Goal: Task Accomplishment & Management: Manage account settings

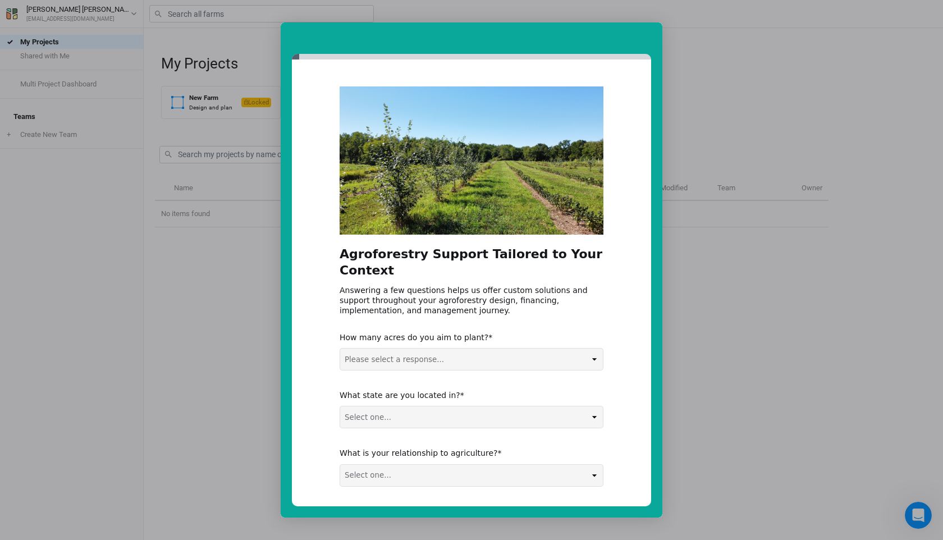
click at [447, 349] on select "Please select a response... 0-5 acres 5-50 acres 50-100 acres 100+ acres" at bounding box center [471, 359] width 263 height 21
select select "5-50 acres"
click at [424, 406] on select "Select one... Non-US AL AK AZ AR CA CO CT DE FL [GEOGRAPHIC_DATA] HI ID IL IN I…" at bounding box center [471, 416] width 263 height 21
select select "Non-US"
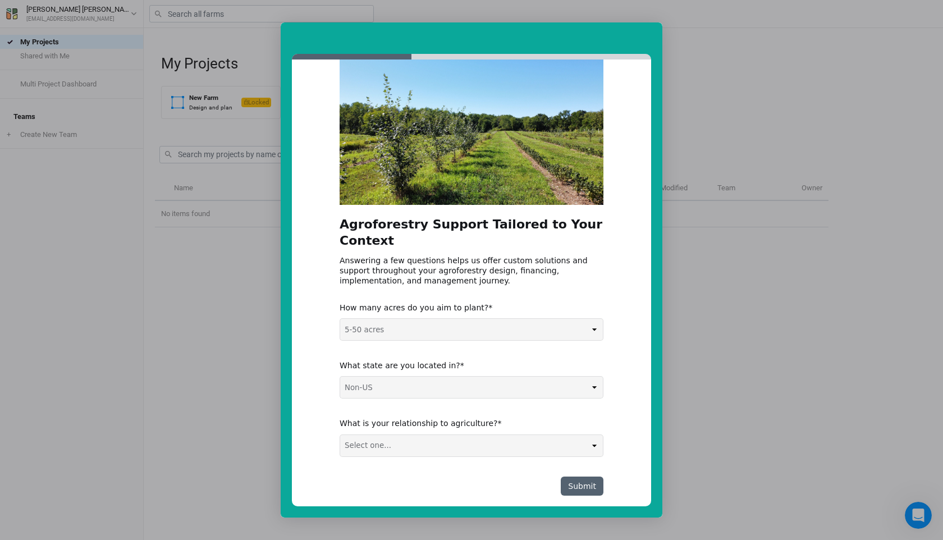
click at [411, 435] on select "Select one... Agribusiness / Co-op Farmer / Landowner Agri-Food Supply Chain Fo…" at bounding box center [471, 445] width 263 height 21
select select "Farmer / Landowner"
click at [472, 435] on select "Select one... Agribusiness / Co-op Farmer / Landowner Agri-Food Supply Chain Fo…" at bounding box center [471, 445] width 263 height 21
click at [584, 476] on button "Submit" at bounding box center [582, 485] width 43 height 19
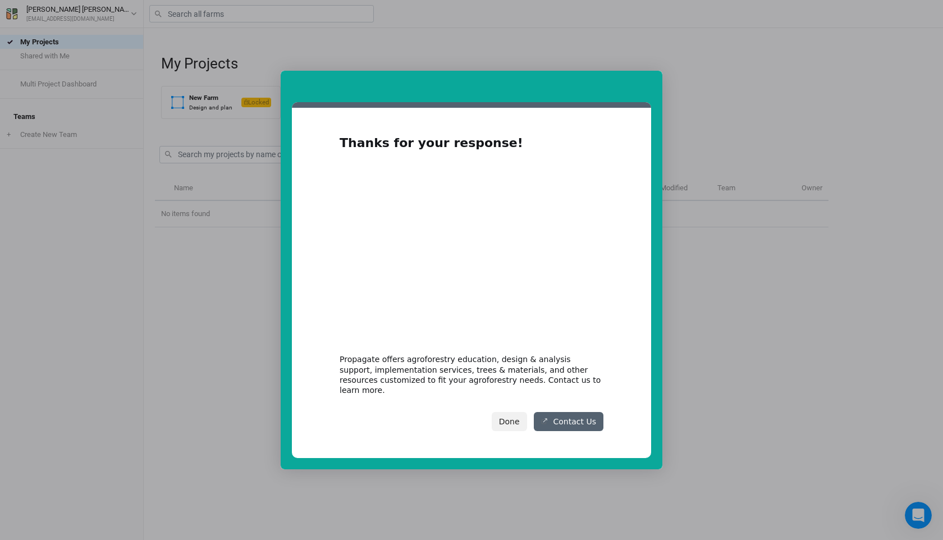
scroll to position [0, 0]
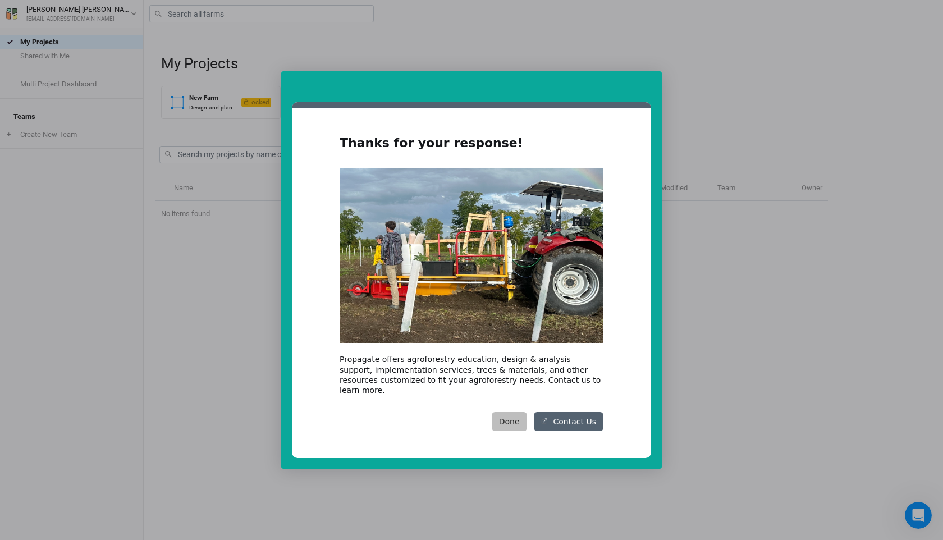
click at [525, 415] on button "Done" at bounding box center [509, 421] width 35 height 19
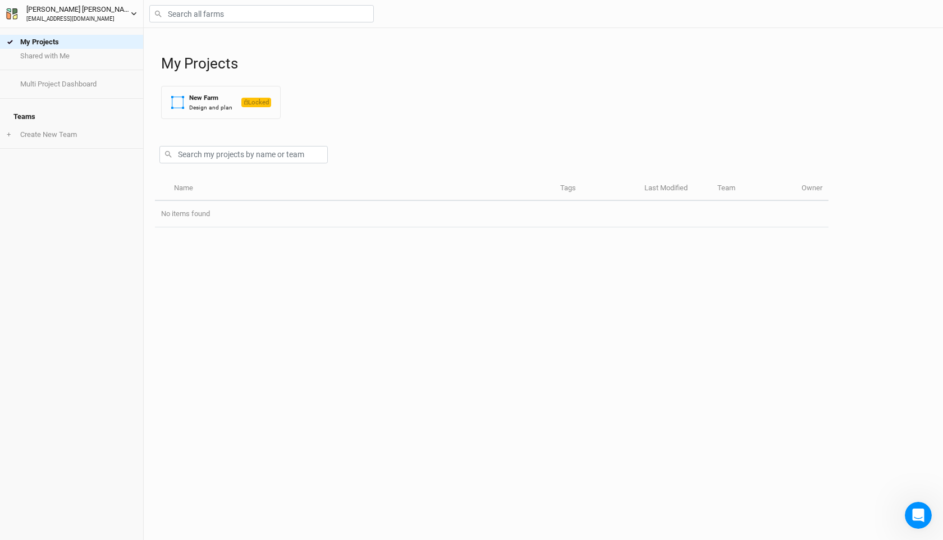
click at [134, 21] on button "[PERSON_NAME] [EMAIL_ADDRESS][DOMAIN_NAME]" at bounding box center [72, 13] width 132 height 20
click at [94, 241] on div "My Projects Shared with Me Multi Project Dashboard Teams + Create New Team" at bounding box center [71, 284] width 143 height 512
click at [133, 17] on button "[PERSON_NAME] [EMAIL_ADDRESS][DOMAIN_NAME]" at bounding box center [72, 13] width 132 height 20
click at [86, 34] on button "User settings" at bounding box center [93, 35] width 89 height 15
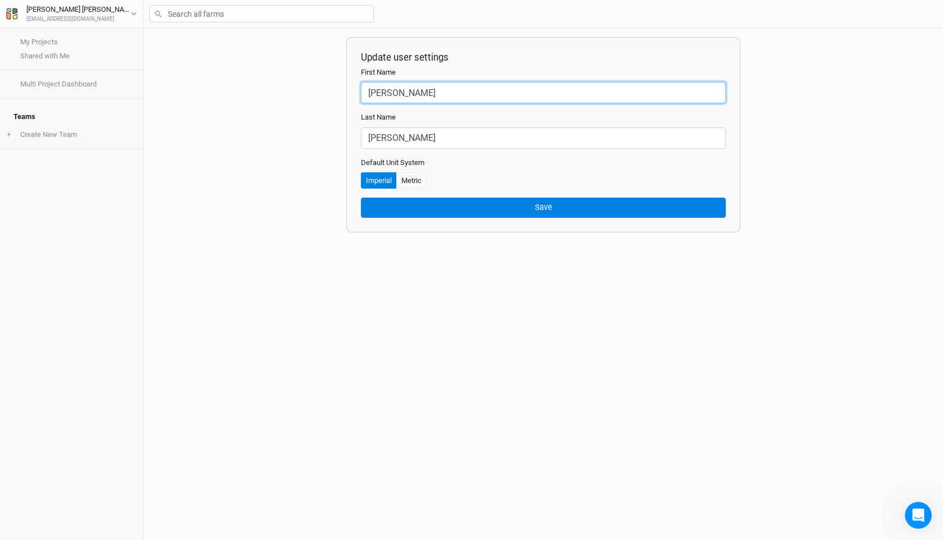
drag, startPoint x: 412, startPoint y: 90, endPoint x: 371, endPoint y: 91, distance: 41.5
click at [371, 91] on input "[PERSON_NAME]" at bounding box center [543, 92] width 365 height 21
click at [277, 173] on div "Update user settings First Name [PERSON_NAME] Last Name [PERSON_NAME] Default U…" at bounding box center [543, 284] width 799 height 512
click at [398, 89] on input "[PERSON_NAME]" at bounding box center [543, 92] width 365 height 21
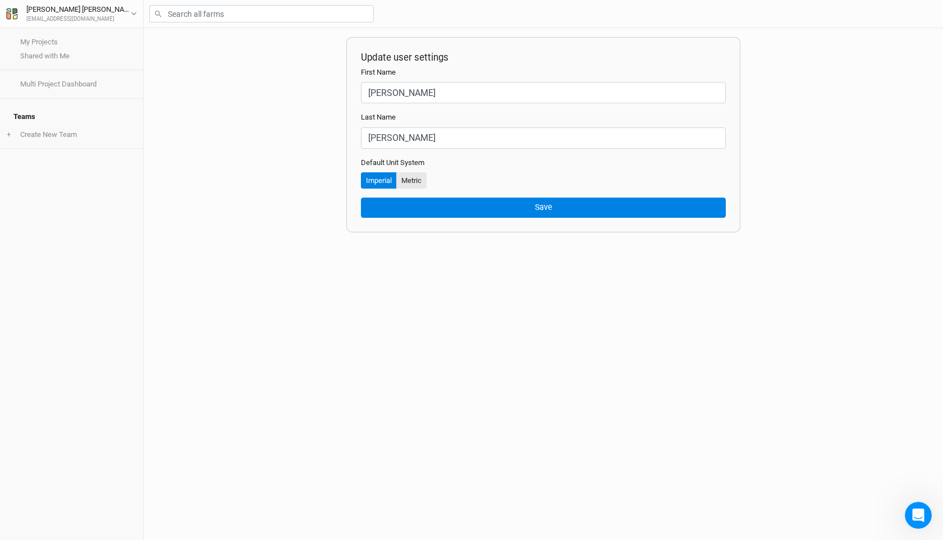
click at [411, 180] on button "Metric" at bounding box center [411, 180] width 30 height 17
click at [384, 182] on button "Imperial" at bounding box center [379, 180] width 36 height 17
click at [412, 181] on button "Metric" at bounding box center [411, 180] width 30 height 17
click at [388, 186] on button "Imperial" at bounding box center [379, 180] width 36 height 17
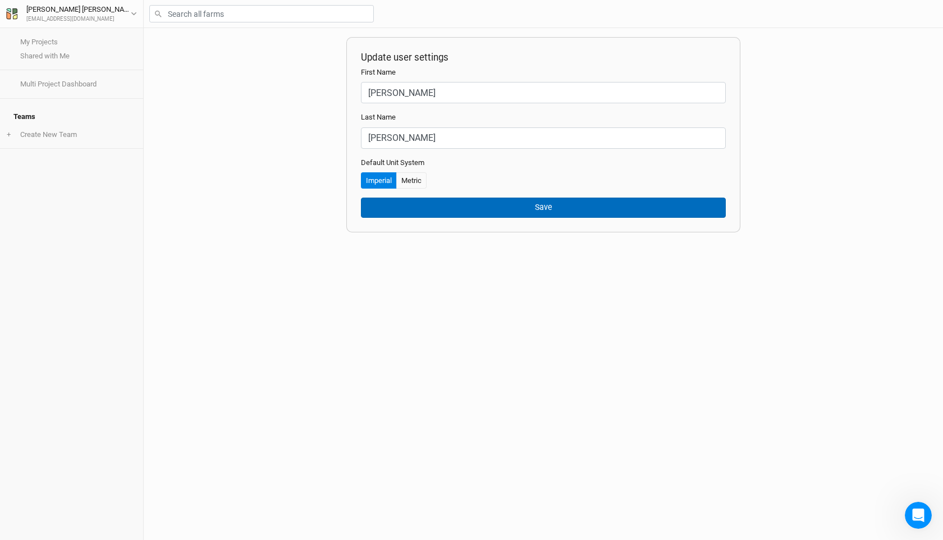
click at [381, 211] on button "Save" at bounding box center [543, 208] width 365 height 20
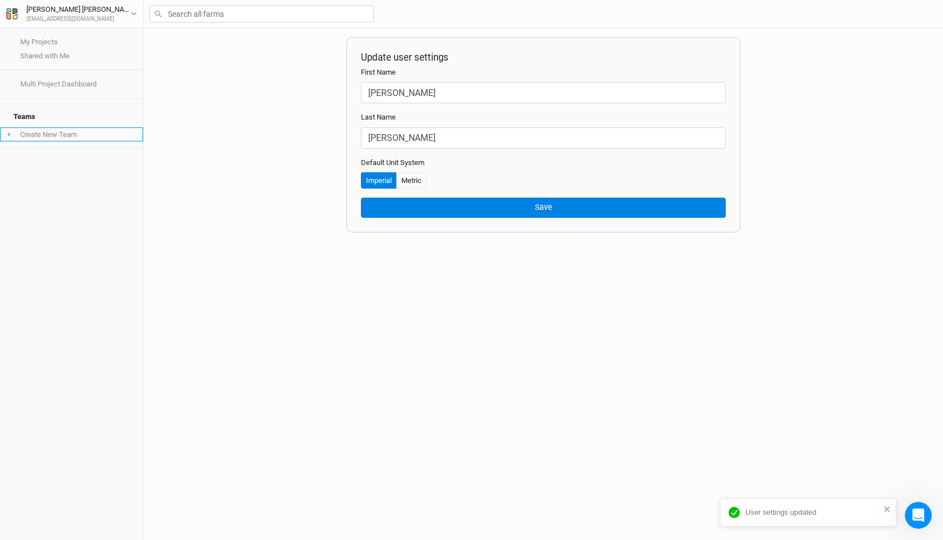
click at [75, 127] on li "+ Create New Team" at bounding box center [71, 134] width 143 height 14
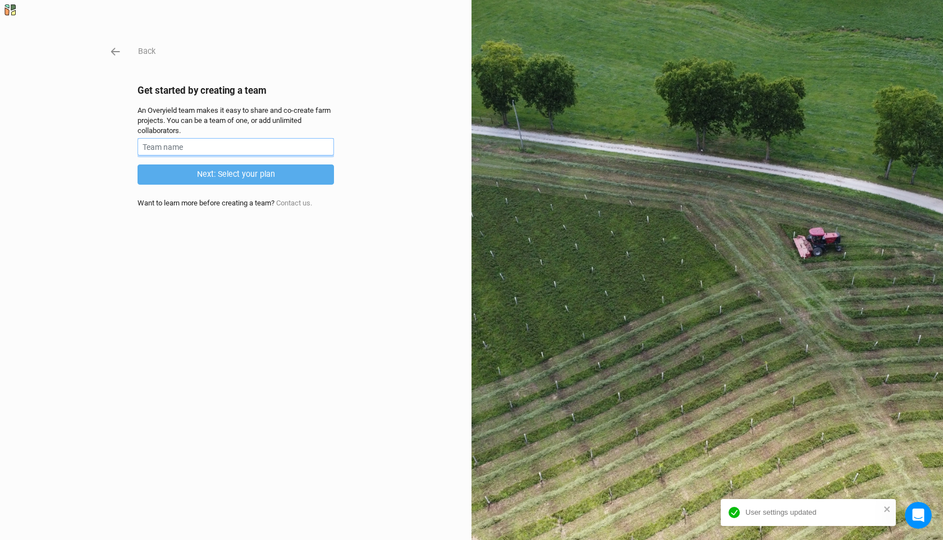
click at [168, 148] on input "text" at bounding box center [235, 146] width 196 height 17
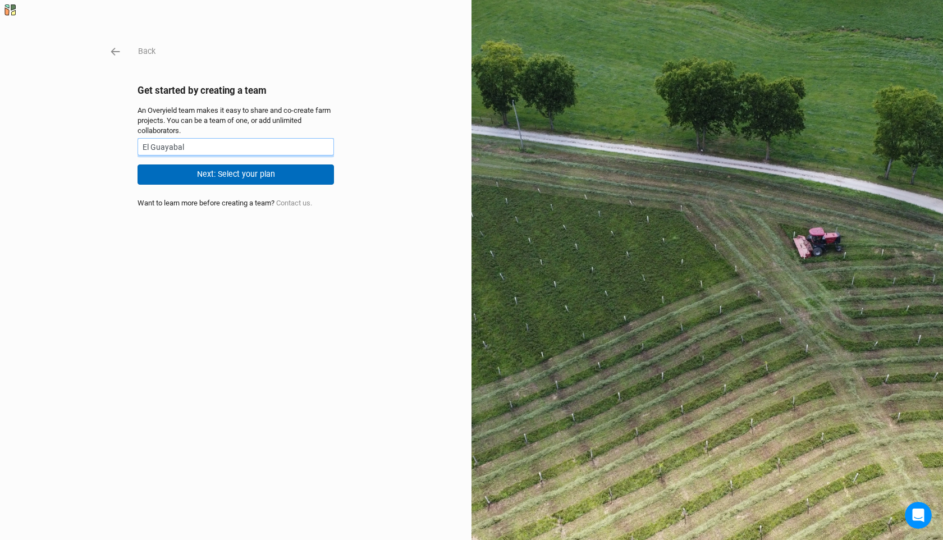
type input "El Guayabal"
click at [227, 178] on button "Next: Select your plan" at bounding box center [235, 174] width 196 height 20
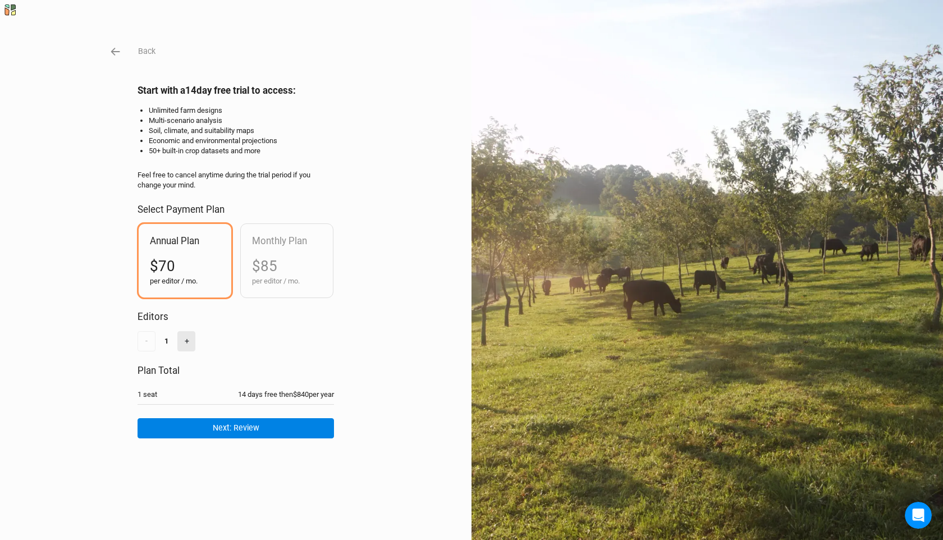
click at [189, 341] on button "+" at bounding box center [186, 341] width 18 height 20
click at [151, 343] on button "-" at bounding box center [146, 341] width 18 height 20
click at [240, 428] on button "Next: Review" at bounding box center [235, 428] width 196 height 20
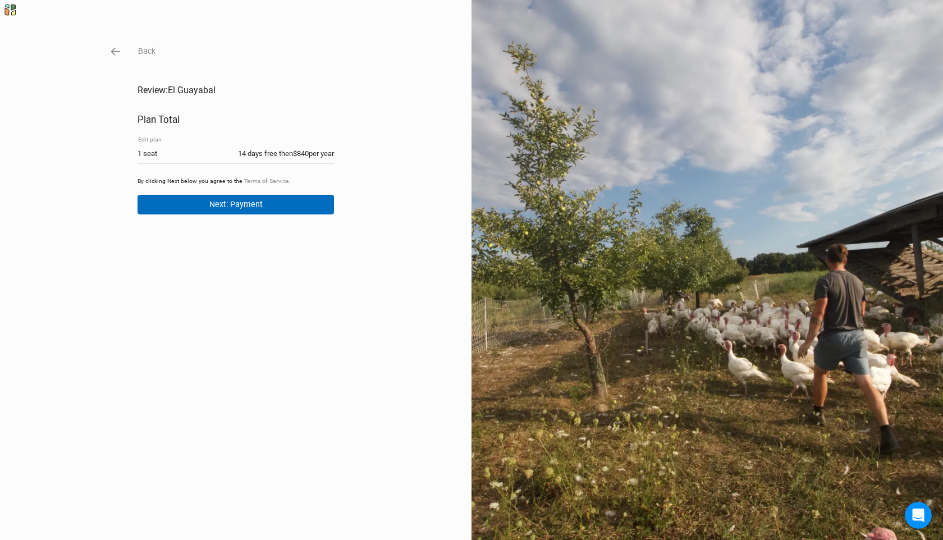
click at [274, 214] on button "Next: Payment" at bounding box center [235, 205] width 196 height 20
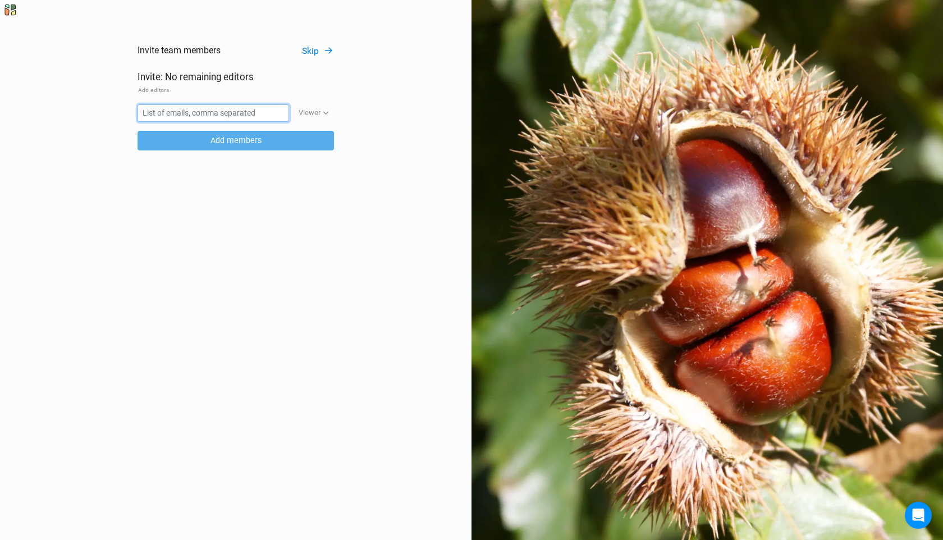
click at [230, 110] on input "text" at bounding box center [213, 112] width 152 height 17
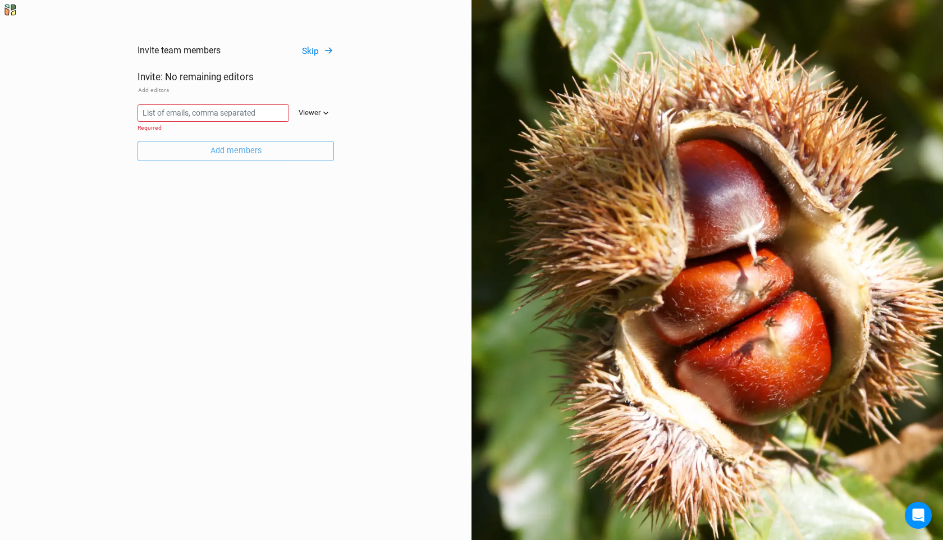
click at [325, 117] on button "Viewer" at bounding box center [314, 112] width 40 height 17
click at [241, 108] on input "text" at bounding box center [213, 112] width 152 height 17
paste input "gregory@regen.network"
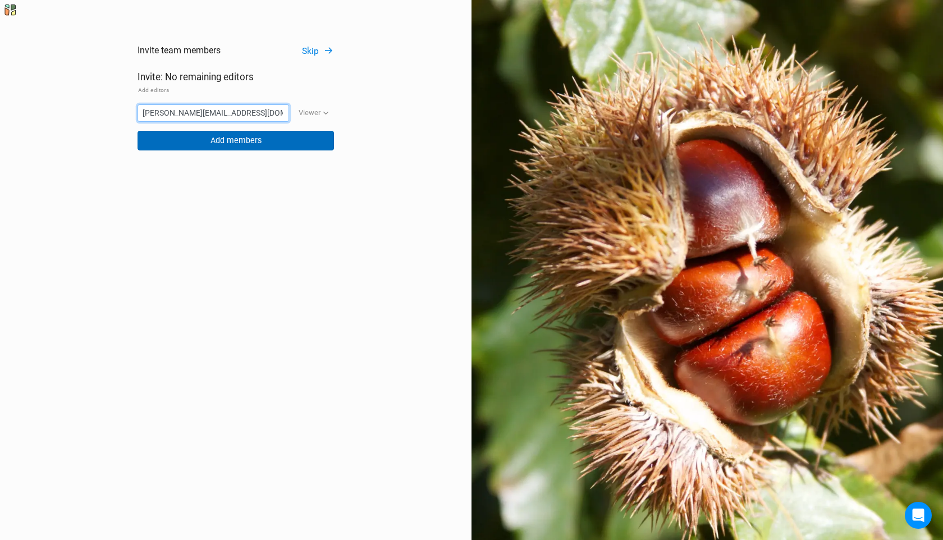
type input "gregory@regen.network"
click at [242, 145] on button "Add members" at bounding box center [235, 141] width 196 height 20
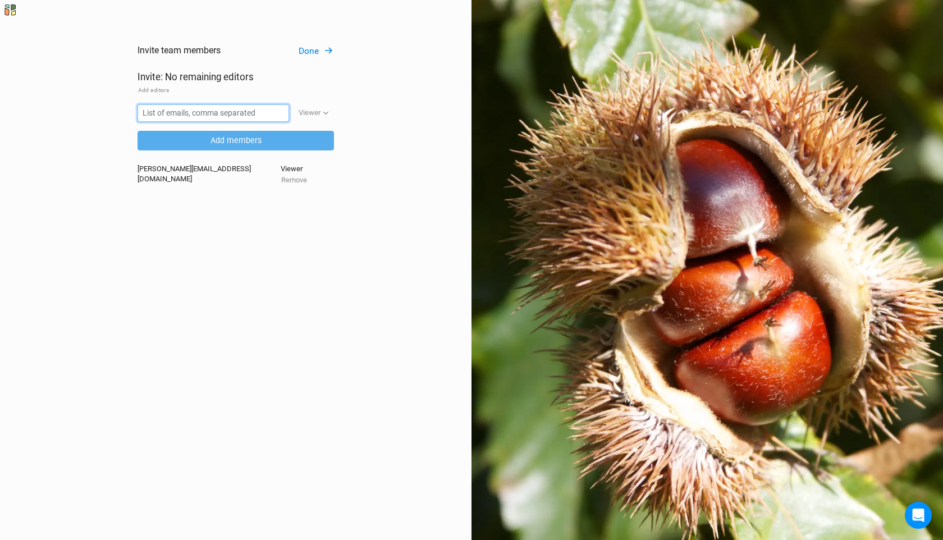
click at [152, 114] on input "text" at bounding box center [213, 112] width 152 height 17
paste input "cevallosbryancoffee@gmail.com"
type input "cevallosbryancoffee@gmail.com"
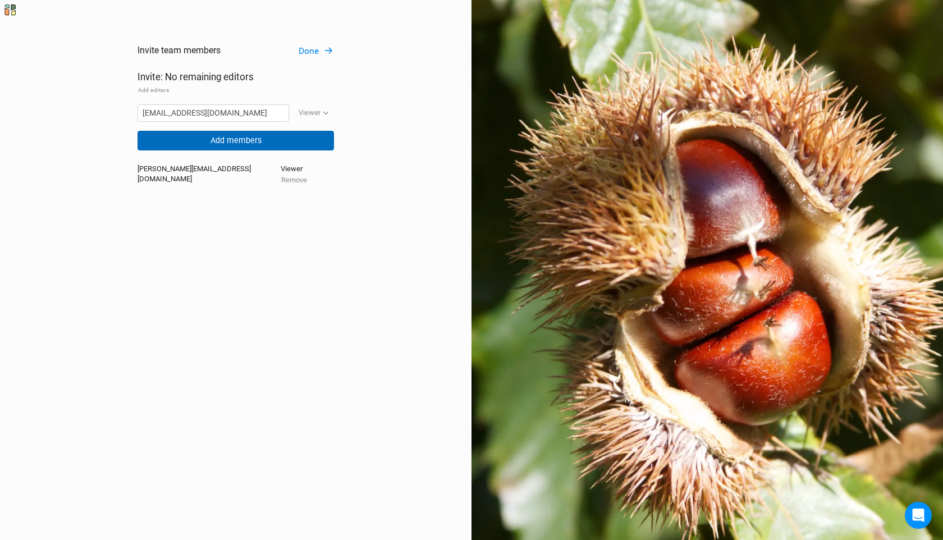
click at [263, 140] on button "Add members" at bounding box center [235, 141] width 196 height 20
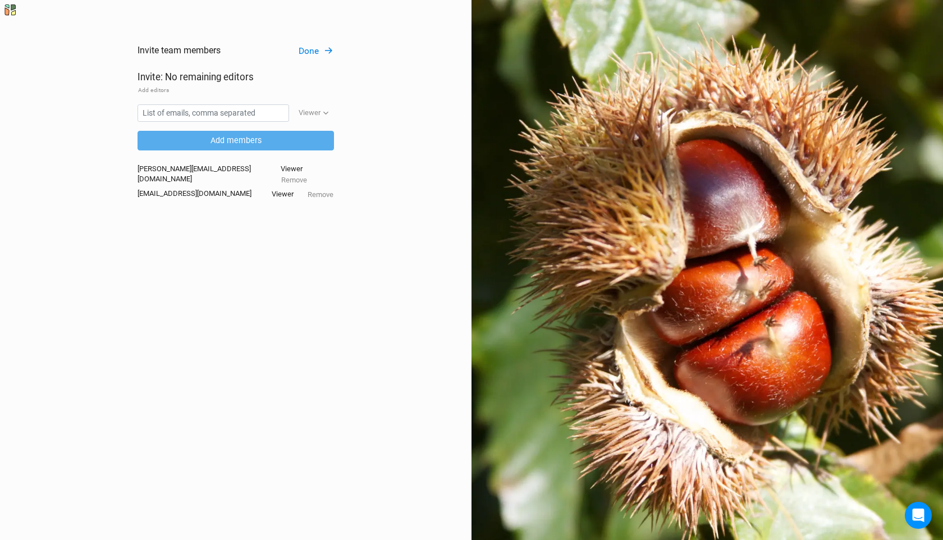
click at [314, 53] on button "Done" at bounding box center [316, 51] width 36 height 13
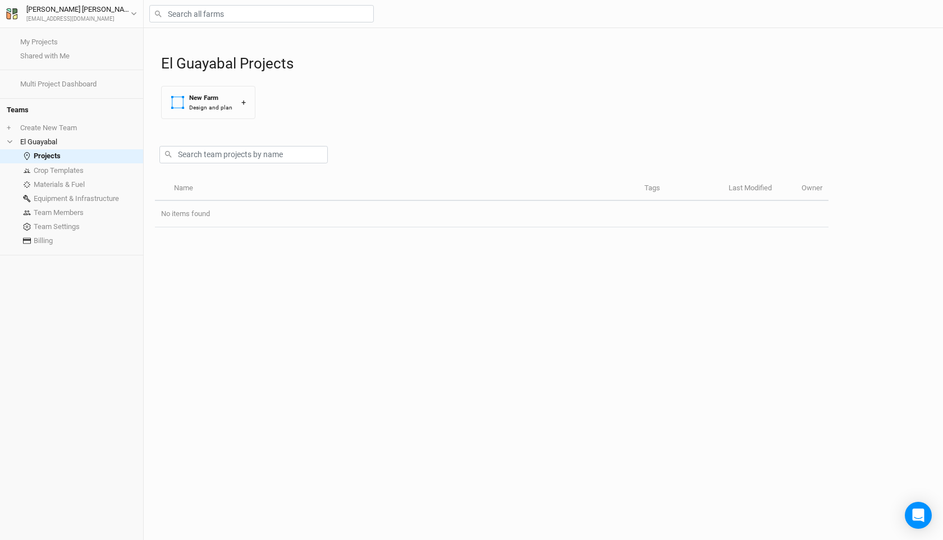
click at [314, 53] on div "El Guayabal Projects New Farm Design and plan +" at bounding box center [546, 78] width 771 height 100
click at [504, 289] on div "Name Tags Last Modified Owner No items found" at bounding box center [491, 358] width 673 height 363
click at [46, 225] on link "Team Settings" at bounding box center [71, 226] width 143 height 14
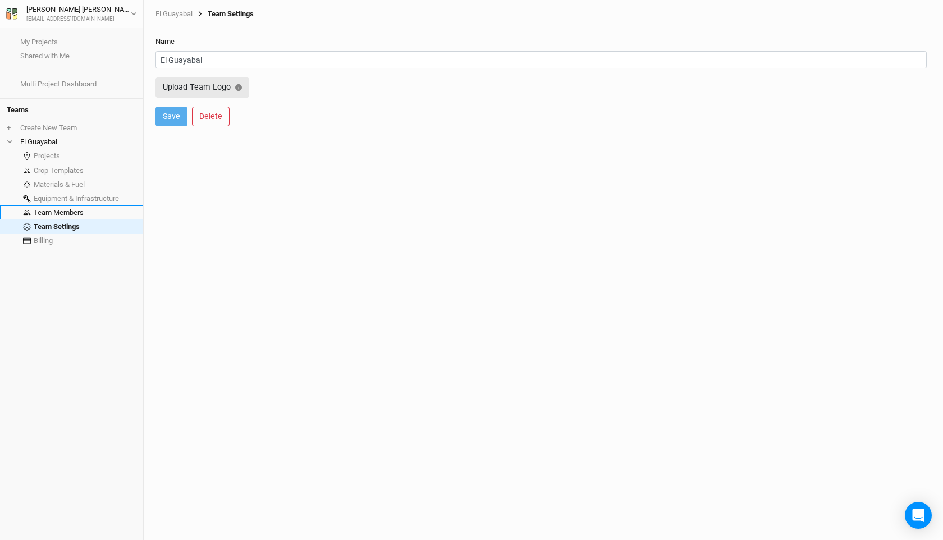
click at [49, 216] on link "Team Members" at bounding box center [71, 212] width 143 height 14
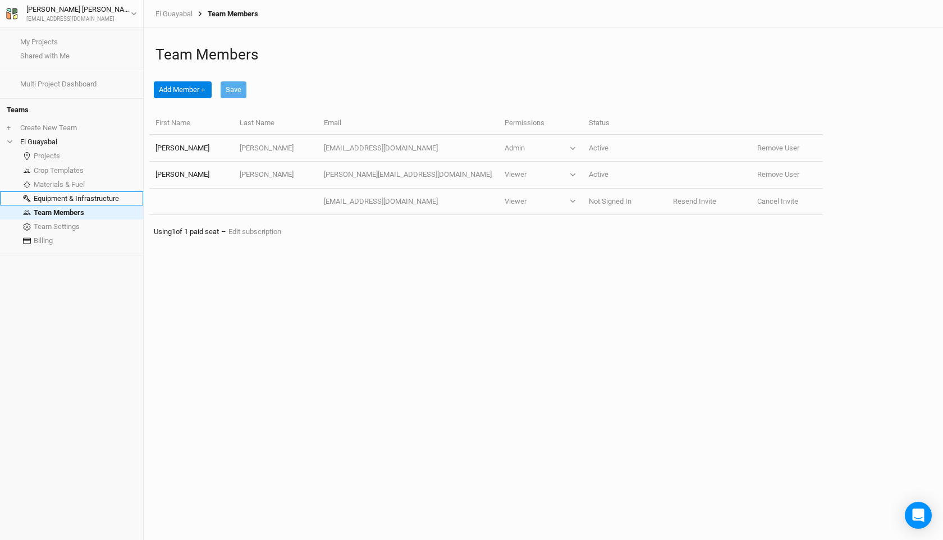
click at [95, 201] on link "Equipment & Infrastructure" at bounding box center [71, 198] width 143 height 14
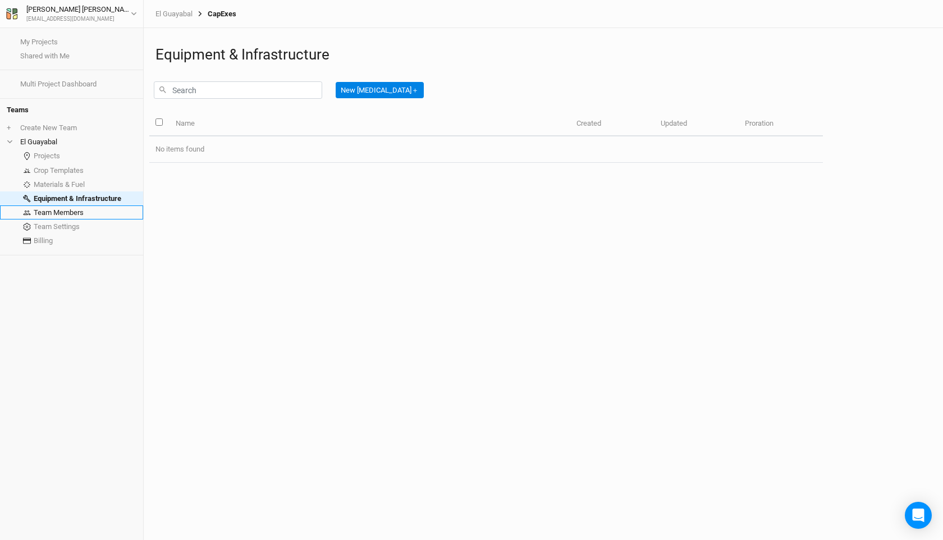
click at [86, 214] on link "Team Members" at bounding box center [71, 212] width 143 height 14
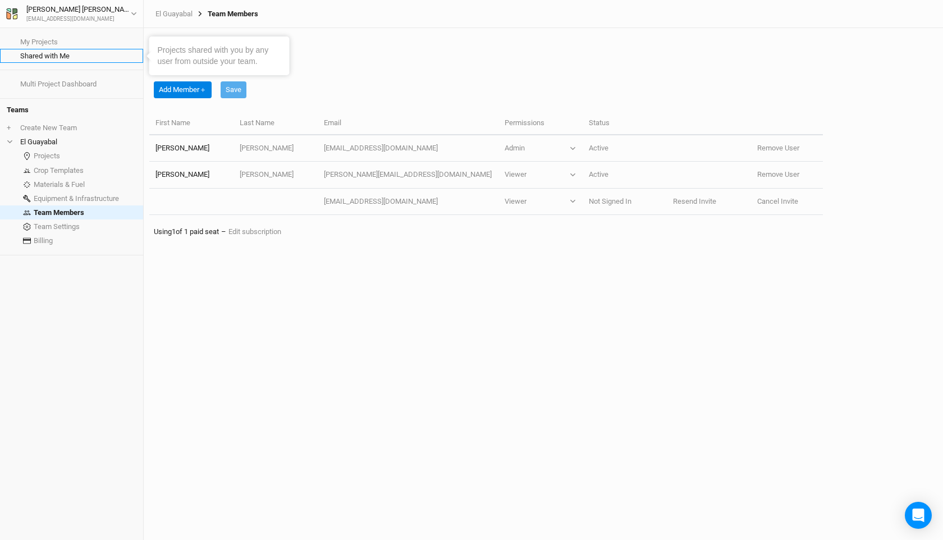
click at [61, 57] on link "Shared with Me" at bounding box center [71, 56] width 143 height 14
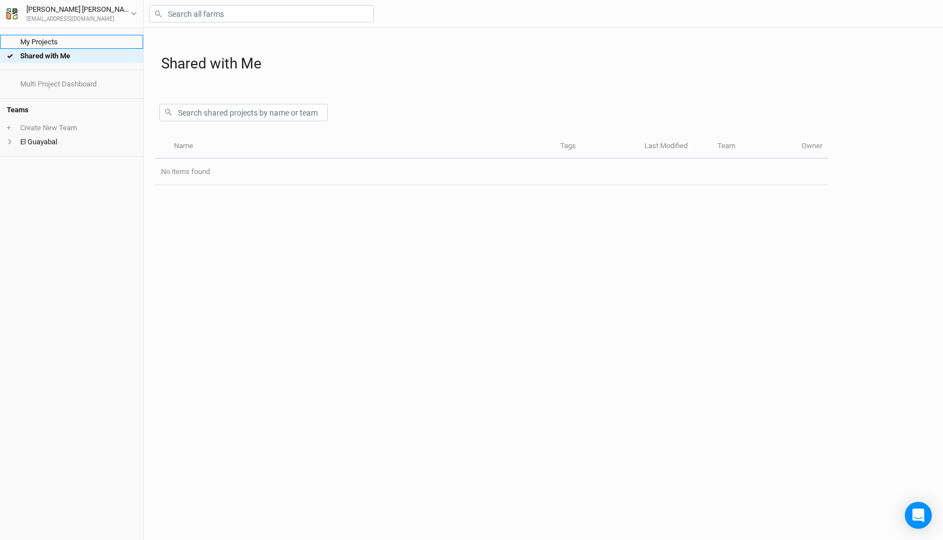
click at [48, 45] on link "My Projects" at bounding box center [71, 42] width 143 height 14
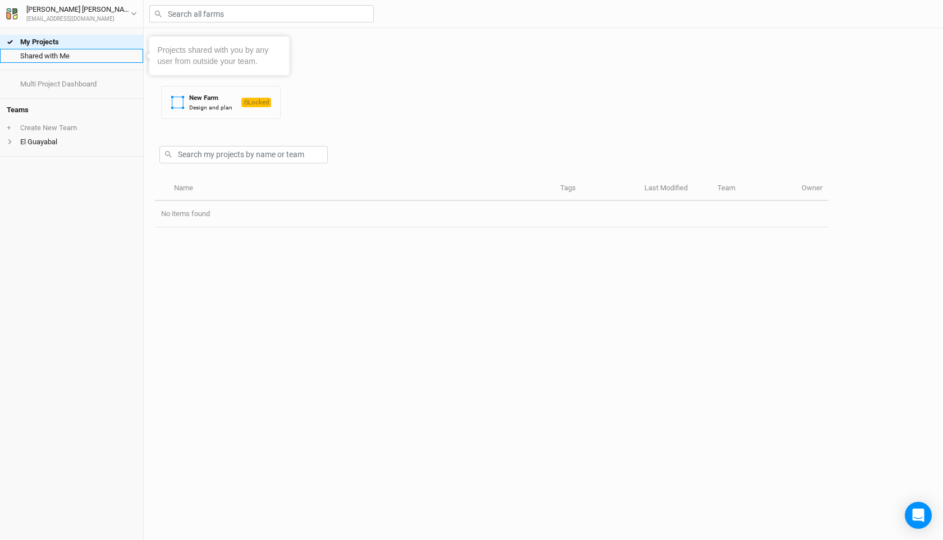
click at [46, 57] on link "Shared with Me" at bounding box center [71, 56] width 143 height 14
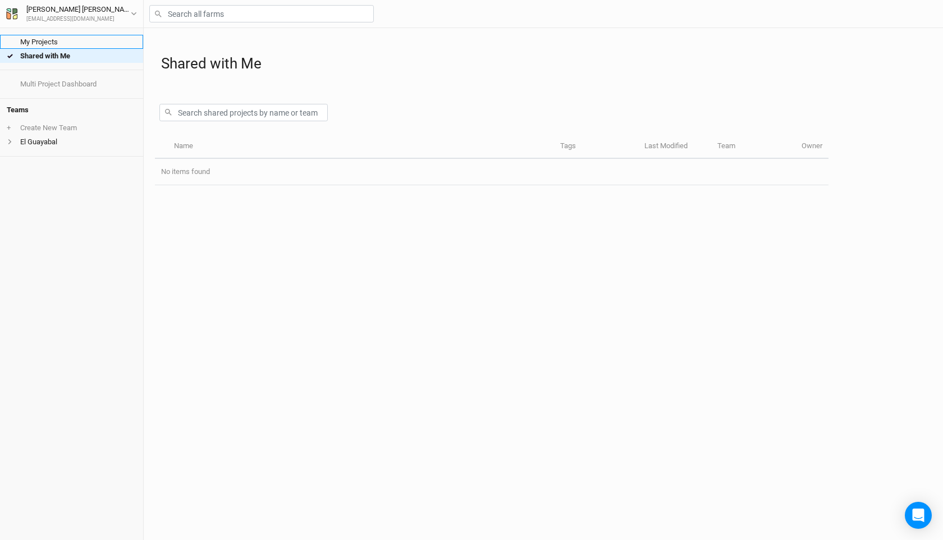
click at [41, 39] on link "My Projects" at bounding box center [71, 42] width 143 height 14
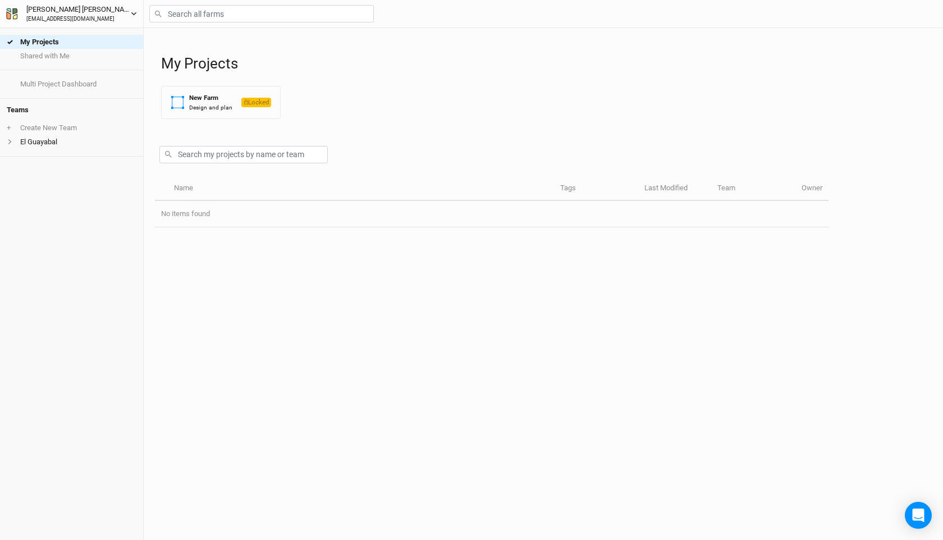
click at [133, 16] on icon "button" at bounding box center [134, 14] width 6 height 6
click at [84, 232] on div "My Projects Shared with Me Multi Project Dashboard Teams + Create New Team El G…" at bounding box center [71, 284] width 143 height 512
